Goal: Use online tool/utility: Use online tool/utility

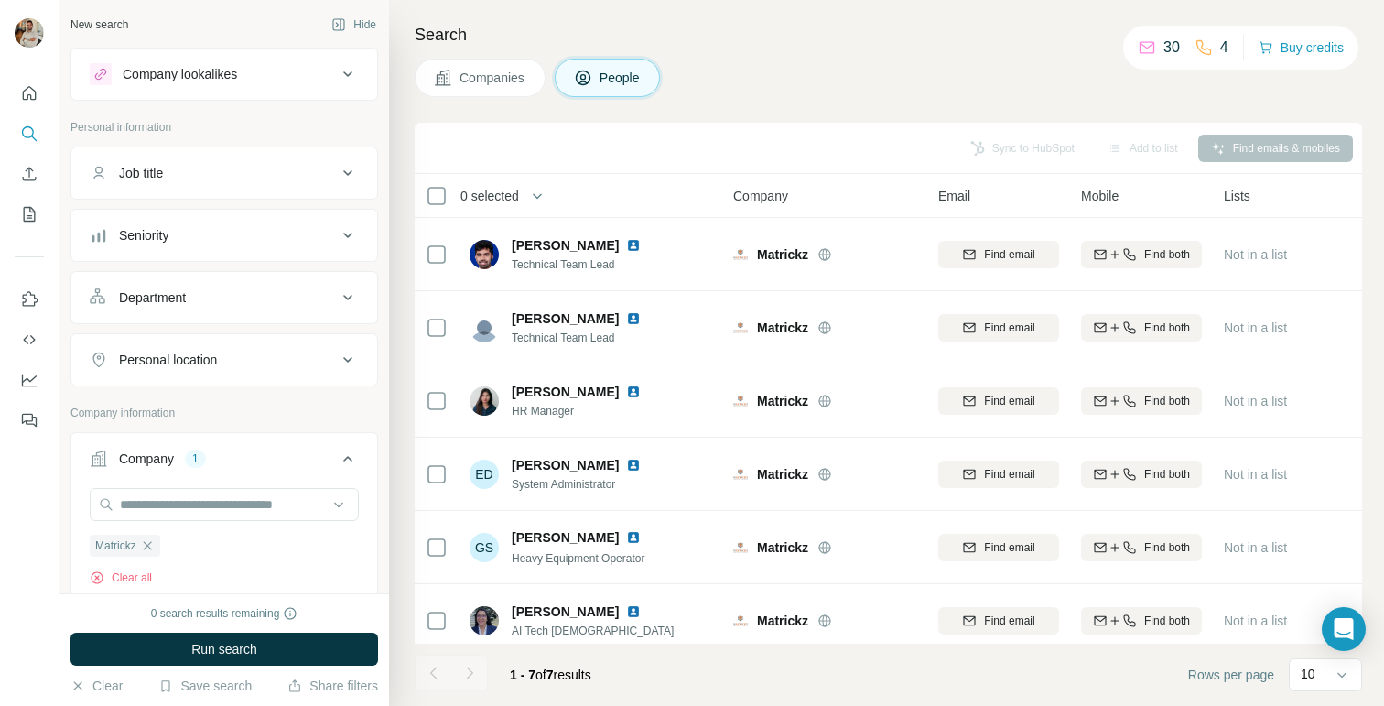
scroll to position [39, 0]
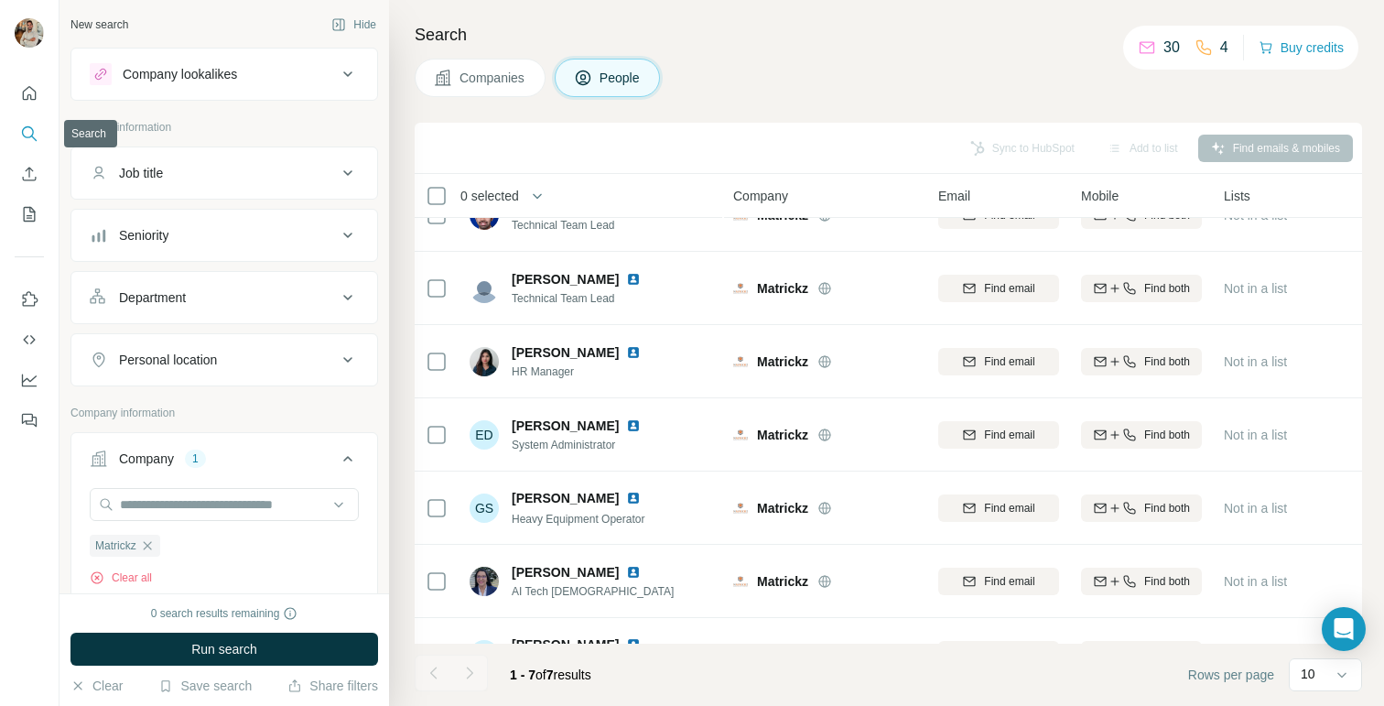
click at [27, 142] on icon "Search" at bounding box center [29, 133] width 18 height 18
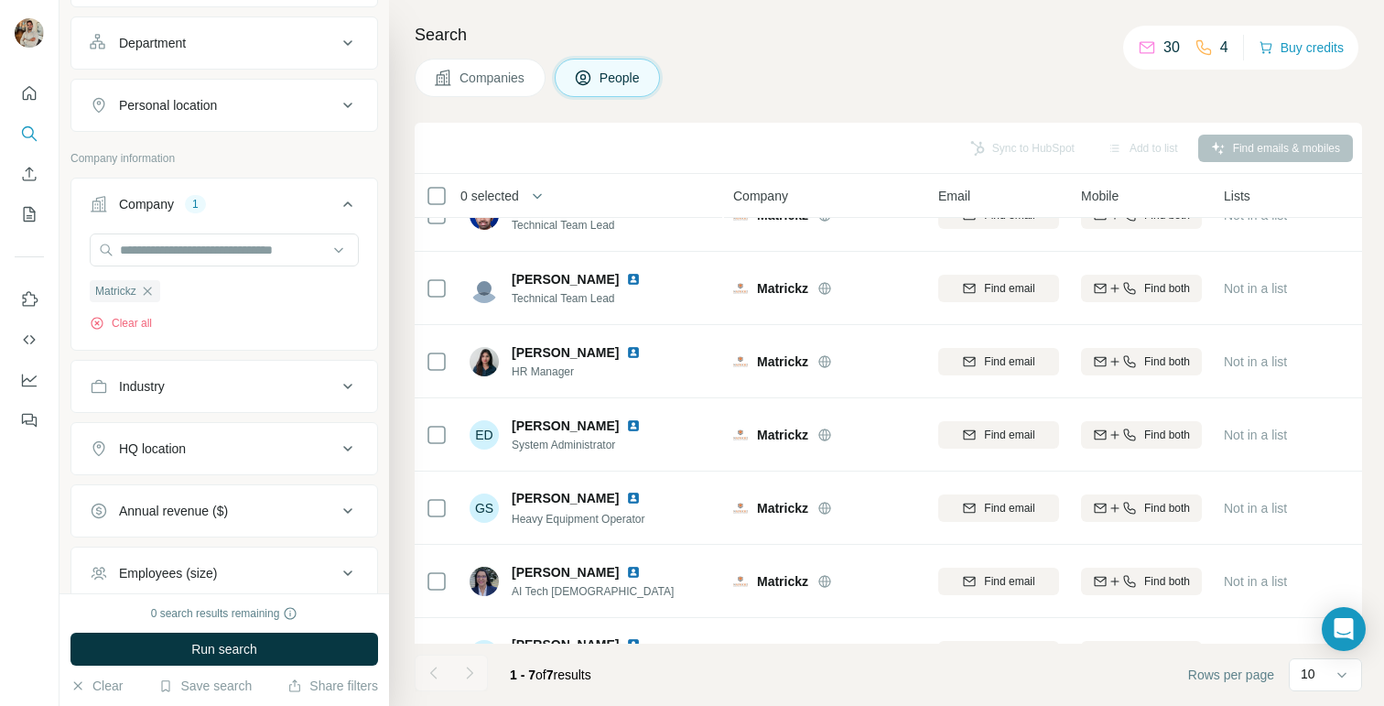
scroll to position [256, 0]
click at [198, 238] on input "text" at bounding box center [224, 248] width 269 height 33
click at [221, 342] on div "Matrickz Clear all" at bounding box center [224, 288] width 306 height 113
click at [151, 289] on icon "button" at bounding box center [147, 289] width 8 height 8
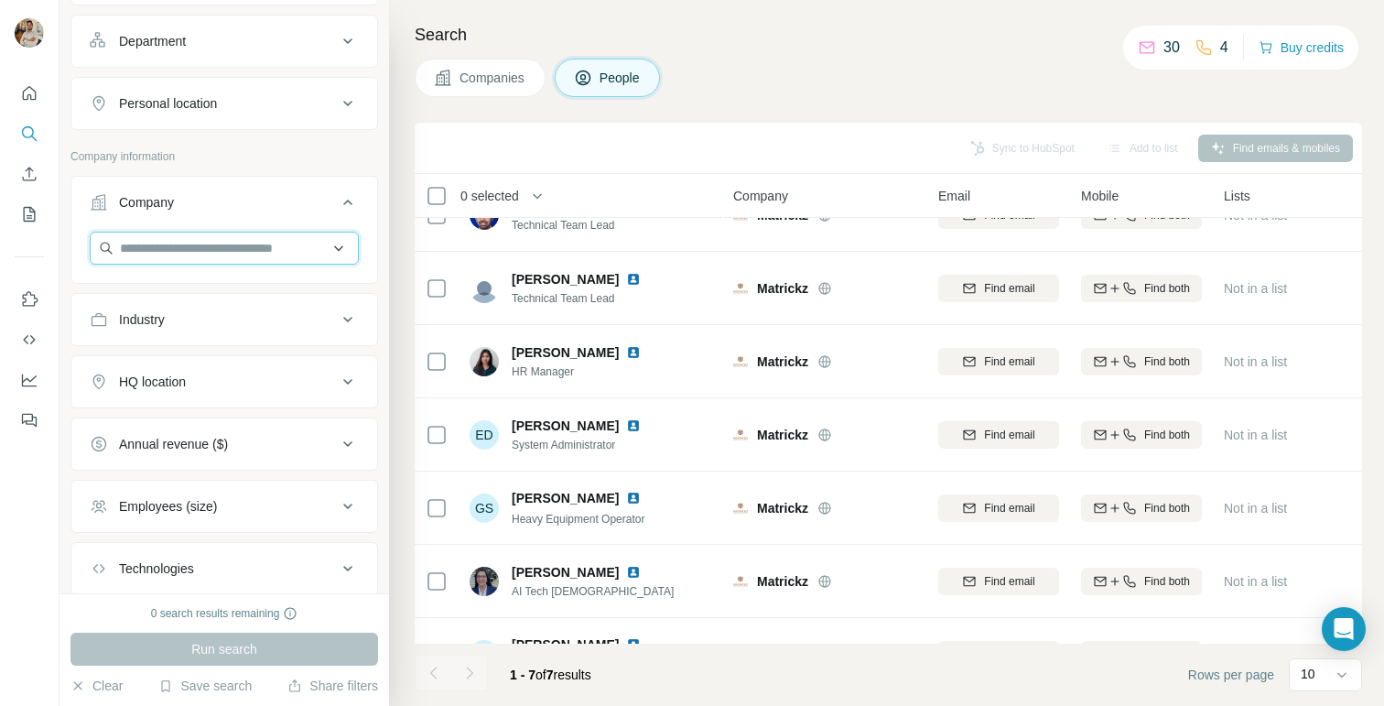
click at [178, 244] on input "text" at bounding box center [224, 248] width 269 height 33
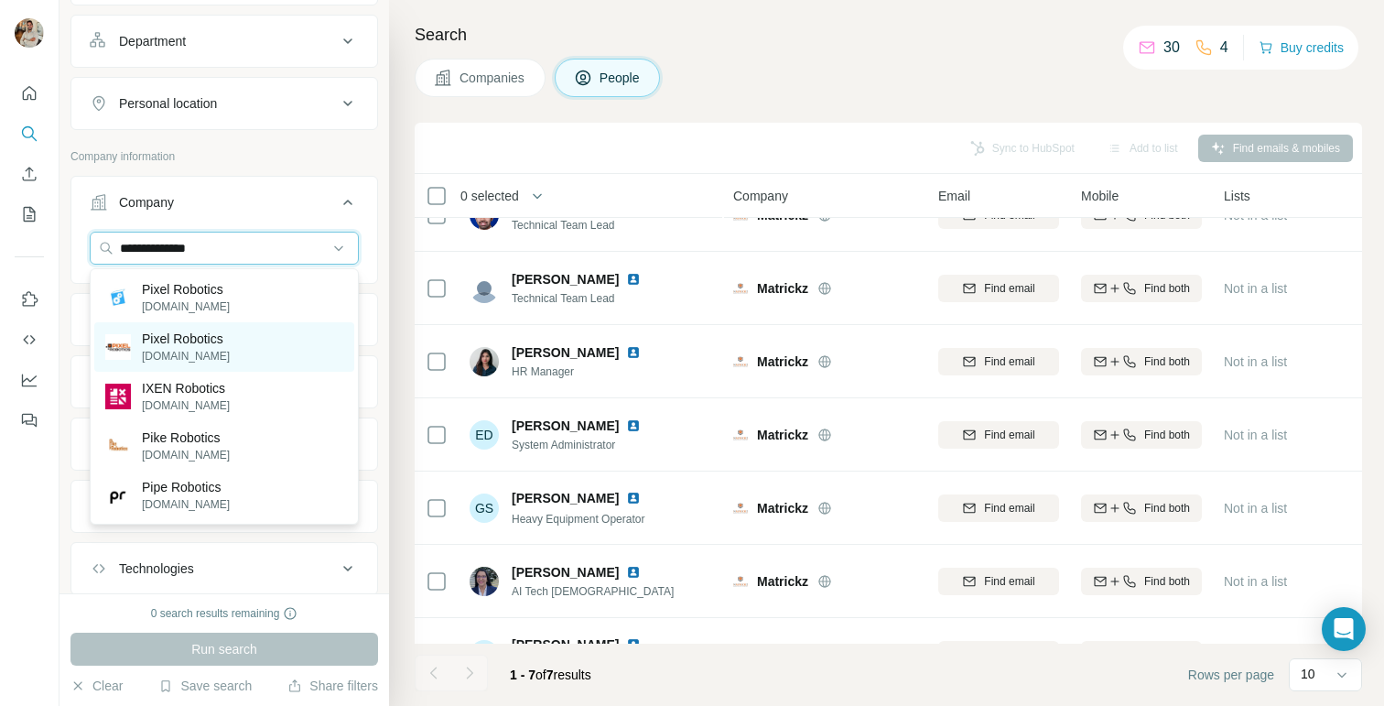
type input "**********"
click at [165, 342] on p "Pixel Robotics" at bounding box center [186, 338] width 88 height 18
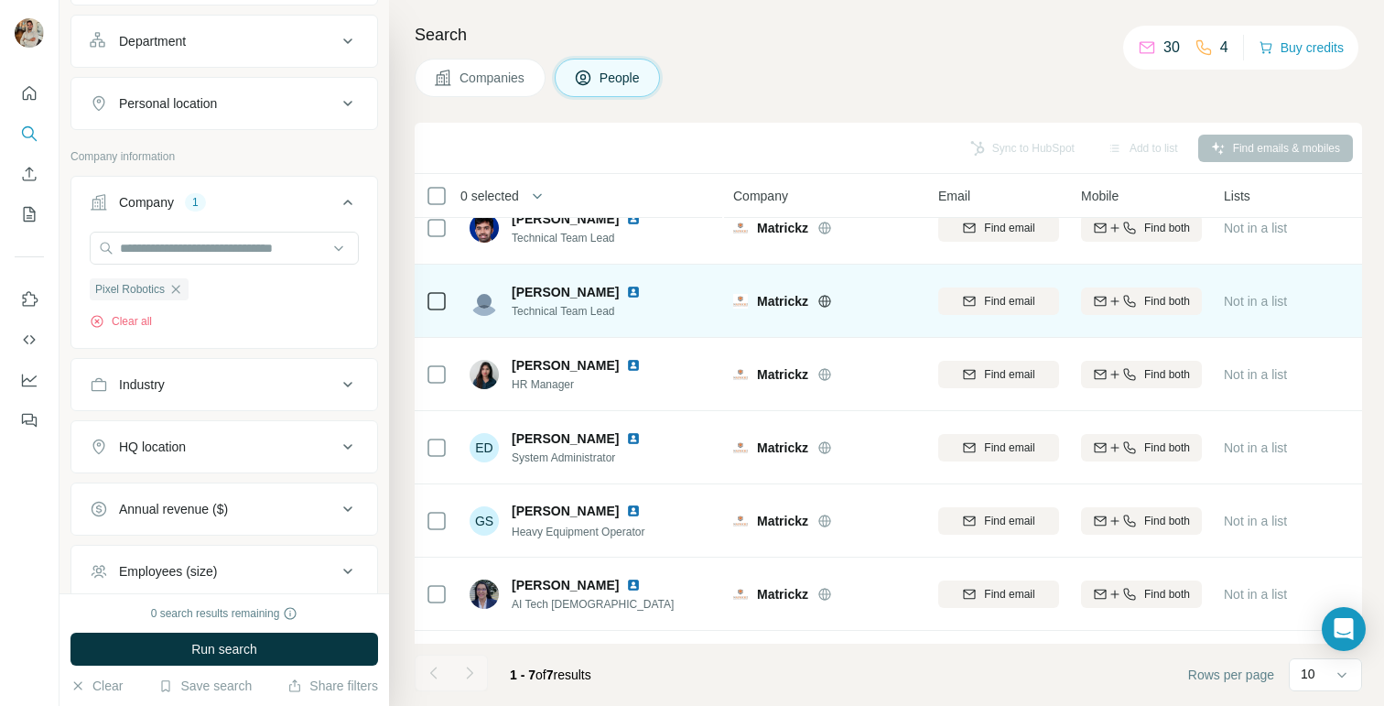
scroll to position [58, 0]
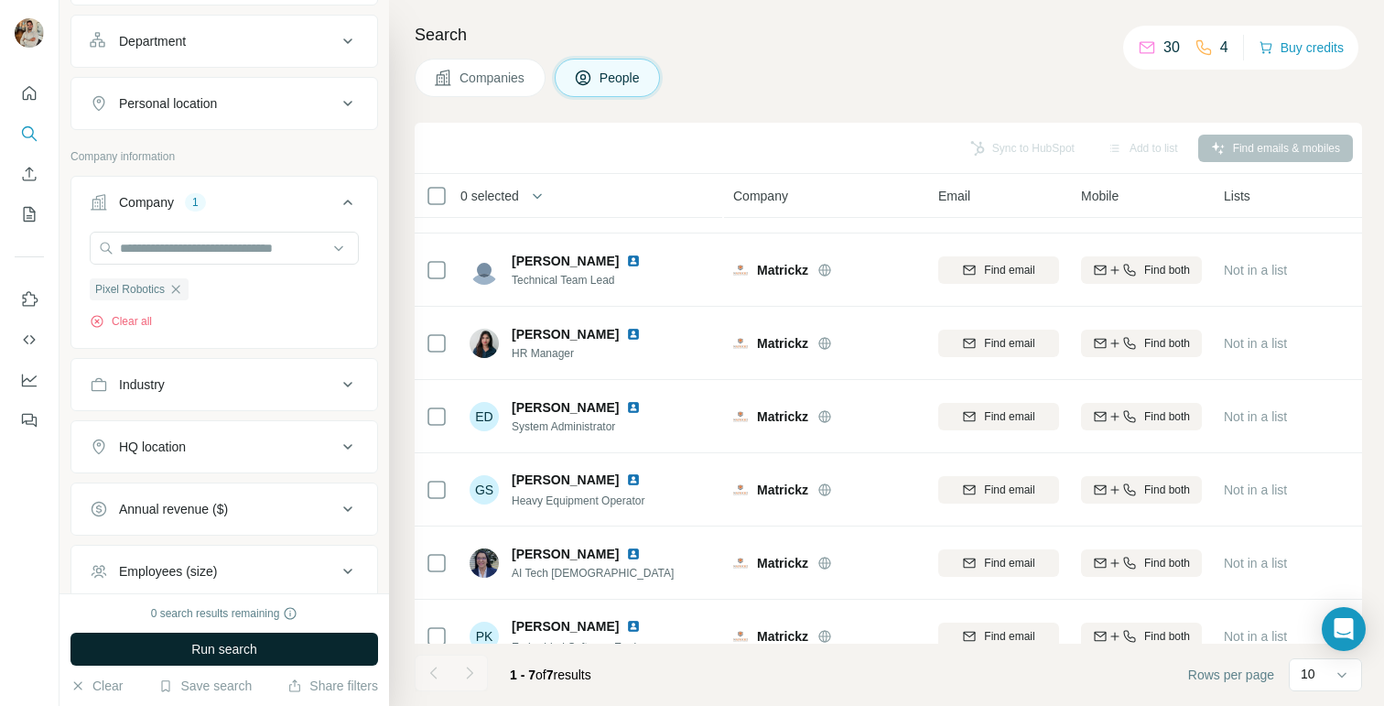
click at [258, 644] on button "Run search" at bounding box center [224, 648] width 308 height 33
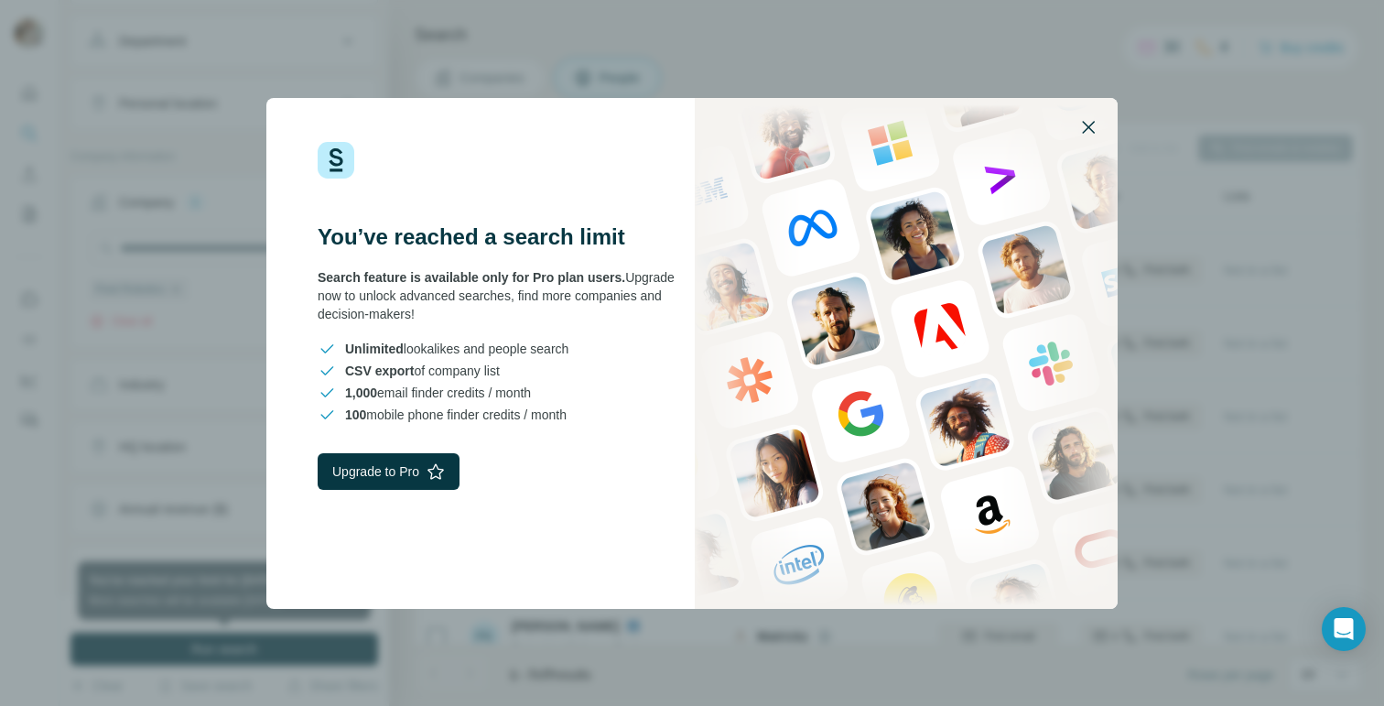
click at [1096, 128] on icon "button" at bounding box center [1088, 127] width 22 height 22
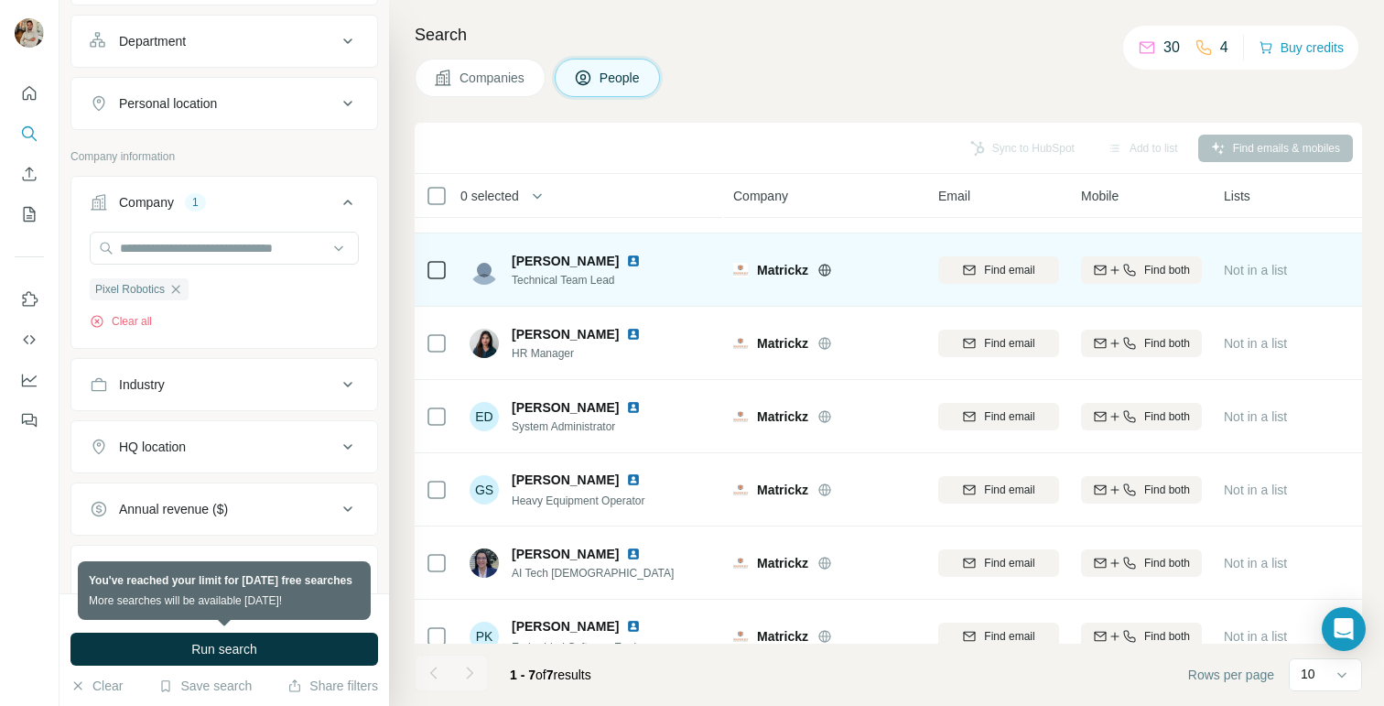
scroll to position [0, 0]
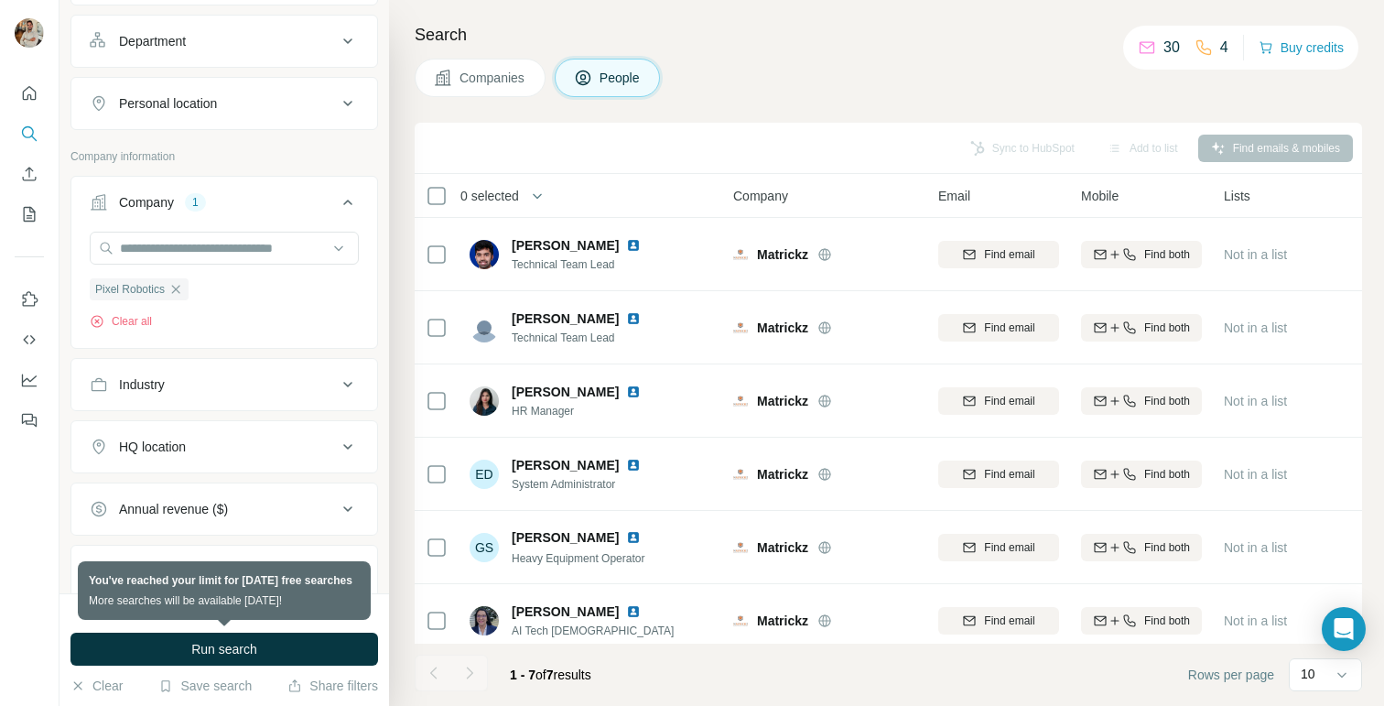
click at [303, 632] on div "0 search results remaining Run search Clear Save search Share filters" at bounding box center [223, 649] width 329 height 113
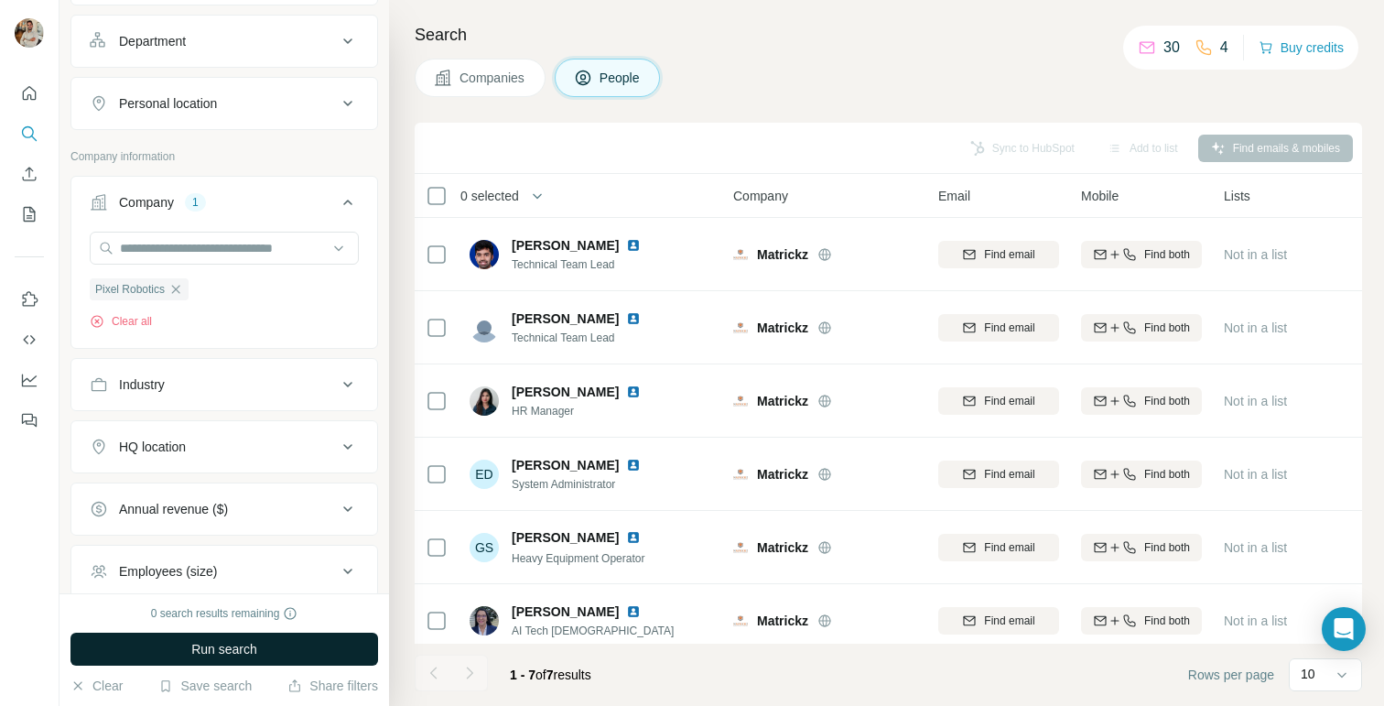
click at [315, 649] on button "Run search" at bounding box center [224, 648] width 308 height 33
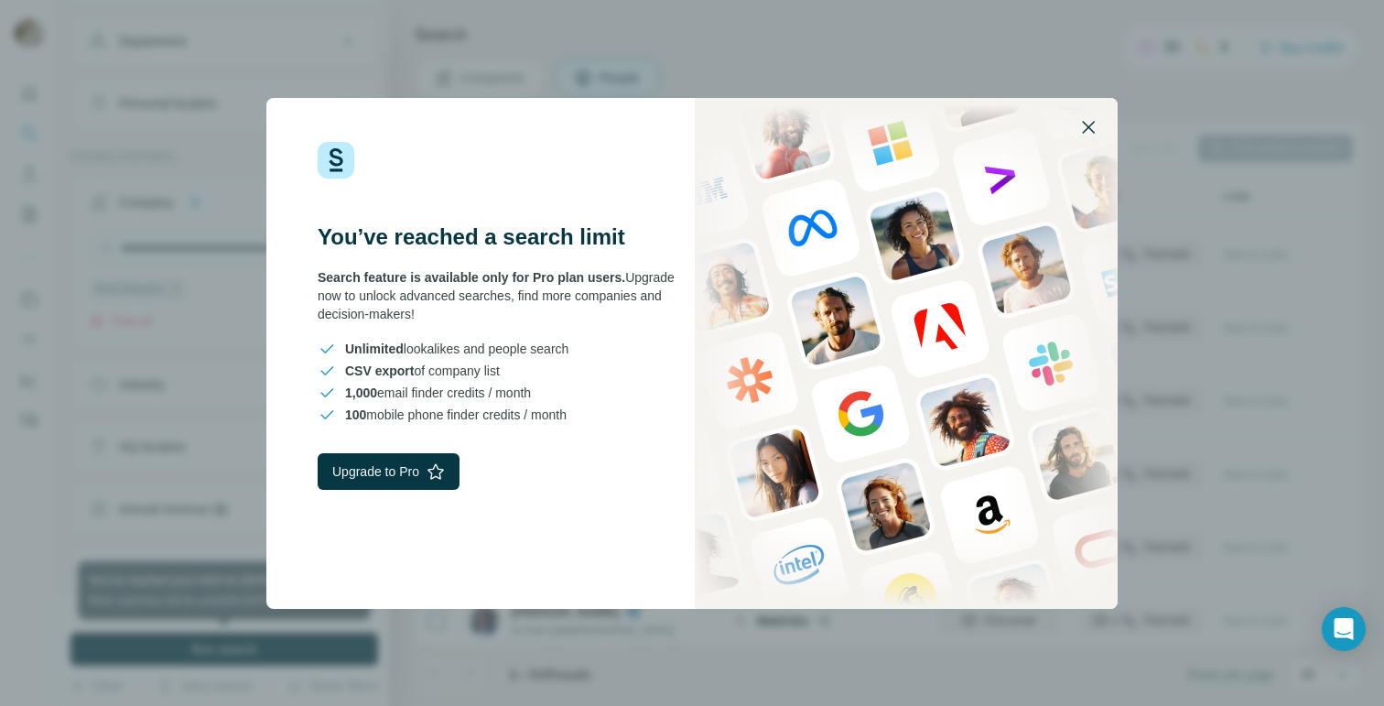
click at [1076, 113] on button "button" at bounding box center [1088, 127] width 44 height 44
